Goal: Task Accomplishment & Management: Manage account settings

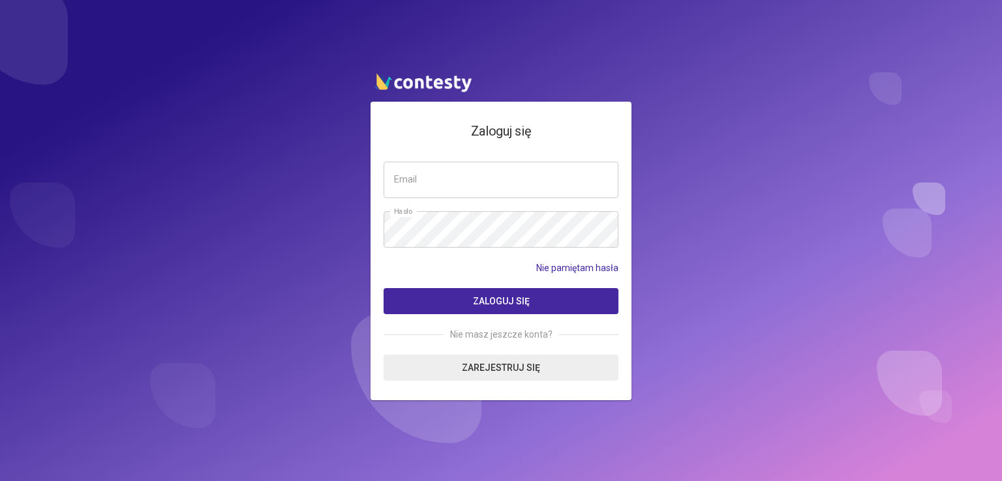
click at [430, 183] on input "email" at bounding box center [500, 180] width 235 height 37
drag, startPoint x: 461, startPoint y: 181, endPoint x: 368, endPoint y: 187, distance: 92.8
click at [368, 187] on div "**********" at bounding box center [501, 240] width 1002 height 481
type input "**********"
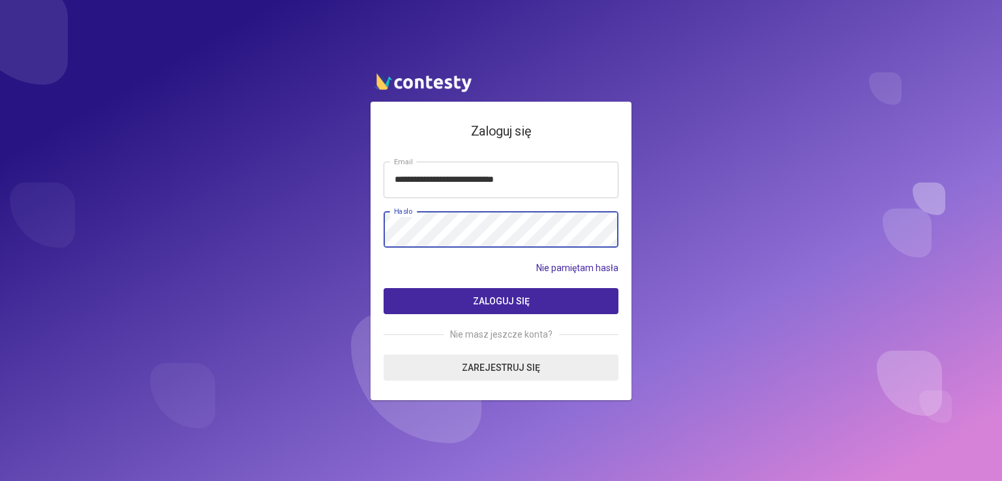
click at [383, 288] on button "Zaloguj się" at bounding box center [500, 301] width 235 height 26
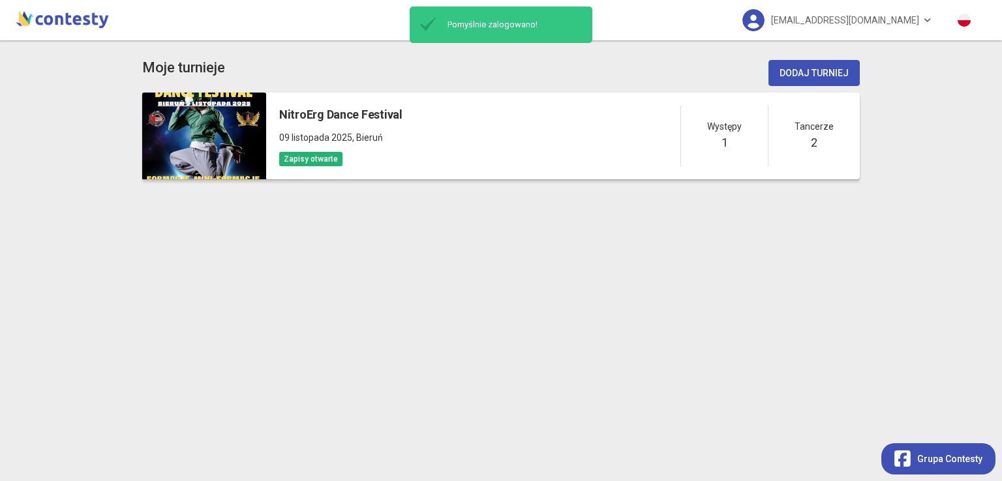
click at [412, 134] on div "NitroErg Dance Festival 09 listopada 2025 , Bieruń Zapisy otwarte Występy 1 Tan…" at bounding box center [562, 136] width 593 height 87
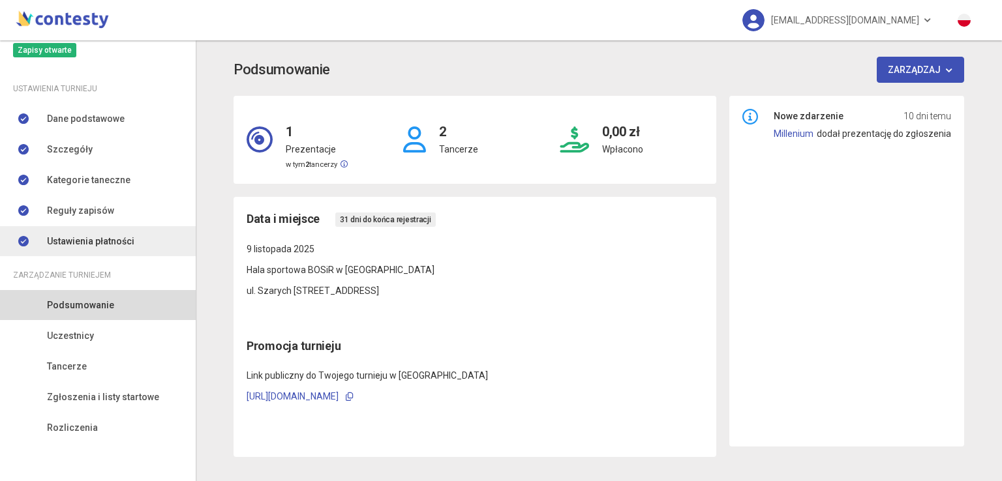
scroll to position [106, 0]
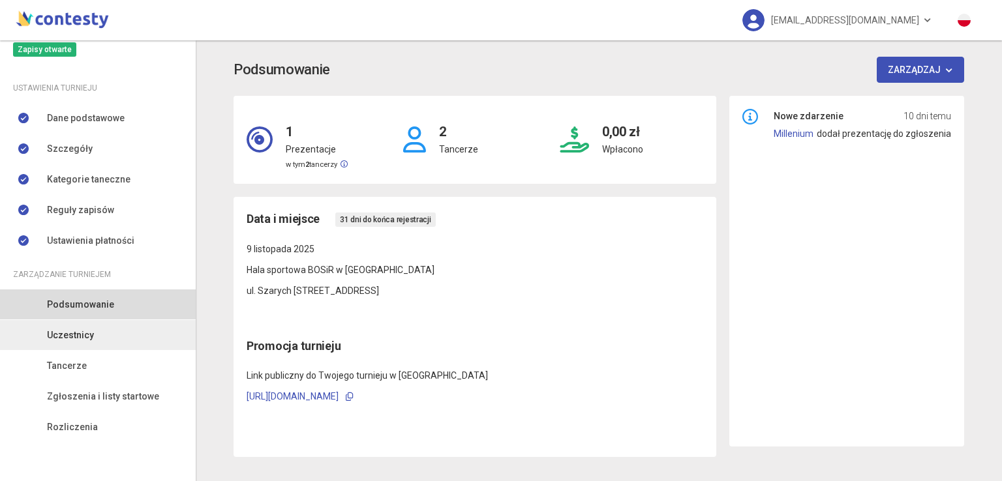
click at [106, 338] on link "Uczestnicy" at bounding box center [98, 335] width 196 height 30
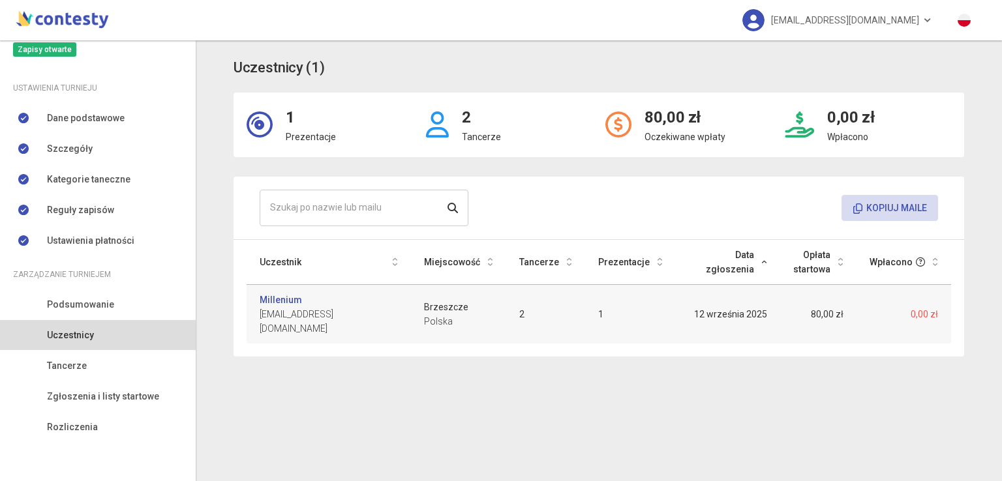
click at [541, 318] on td "2" at bounding box center [545, 314] width 79 height 59
click at [138, 395] on span "Zgłoszenia i listy startowe" at bounding box center [103, 396] width 112 height 14
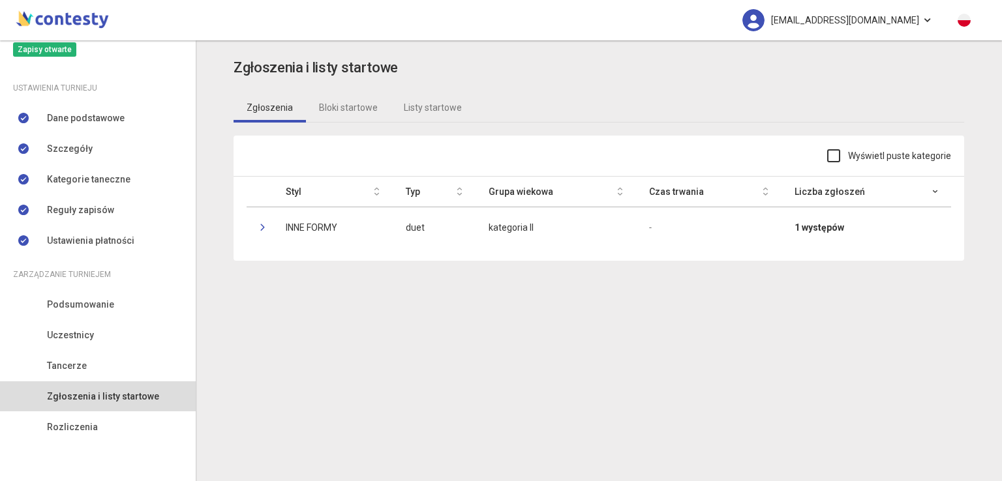
click at [915, 24] on span "nitroergfestiwal@mdk1.tychy.pl" at bounding box center [845, 20] width 148 height 27
click at [814, 63] on link "Wyloguj" at bounding box center [814, 59] width 130 height 25
